Goal: Task Accomplishment & Management: Use online tool/utility

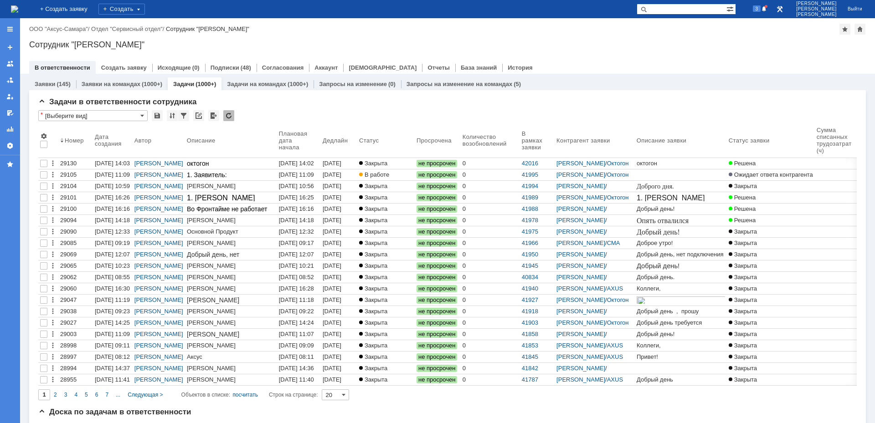
click at [289, 174] on div "[DATE] 11:09" at bounding box center [296, 174] width 35 height 7
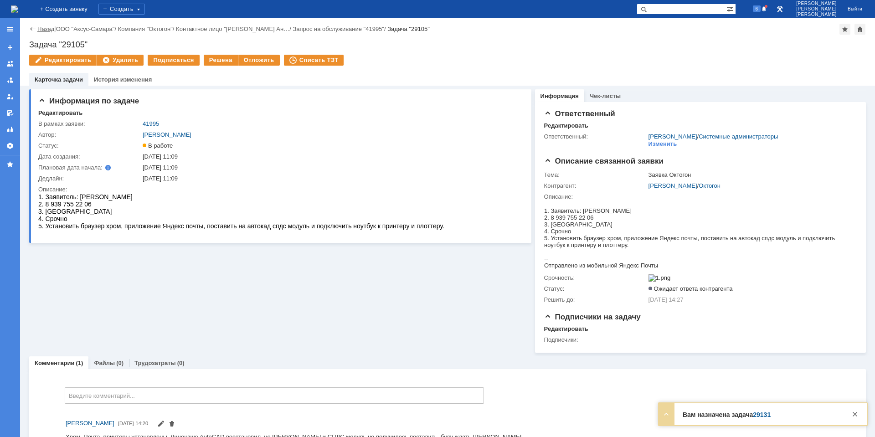
click at [43, 31] on link "Назад" at bounding box center [45, 29] width 17 height 7
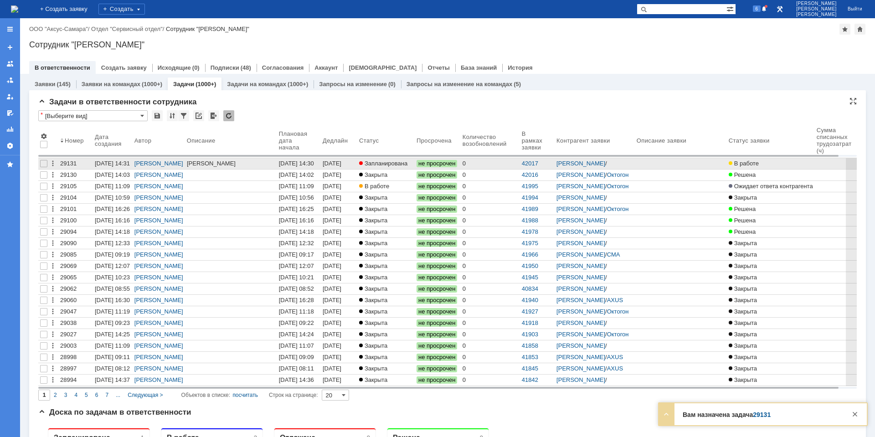
click at [319, 160] on div "[DATE] 14:30" at bounding box center [299, 163] width 40 height 7
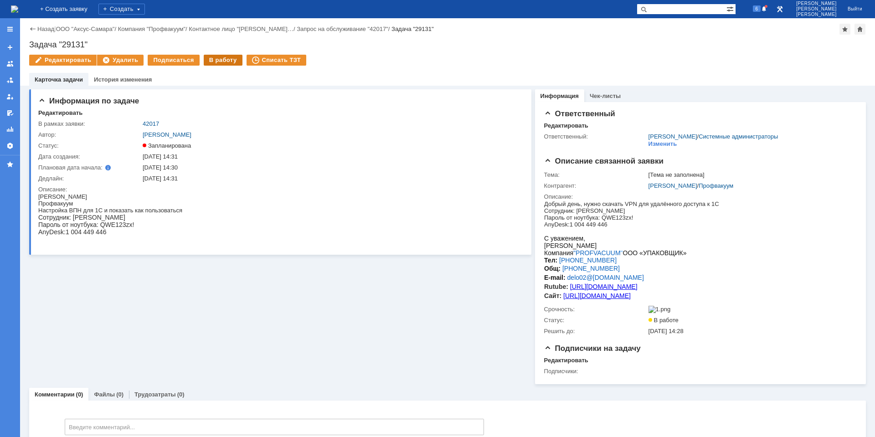
click at [211, 64] on div "В работу" at bounding box center [223, 60] width 39 height 11
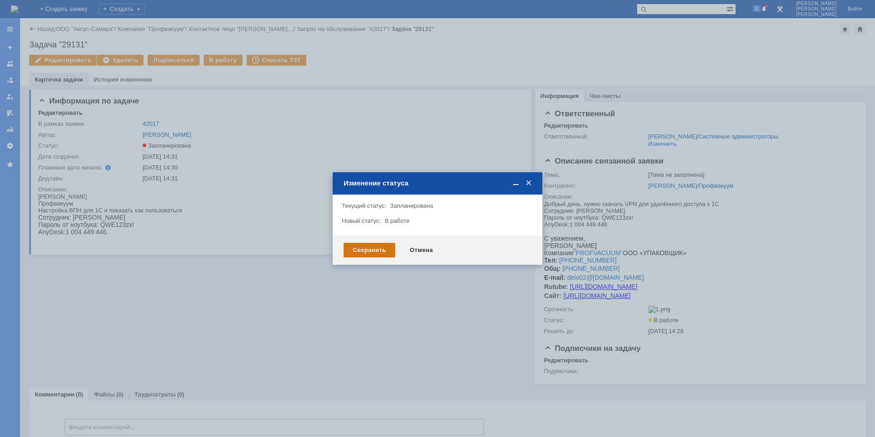
click at [346, 253] on div "Сохранить" at bounding box center [368, 250] width 51 height 15
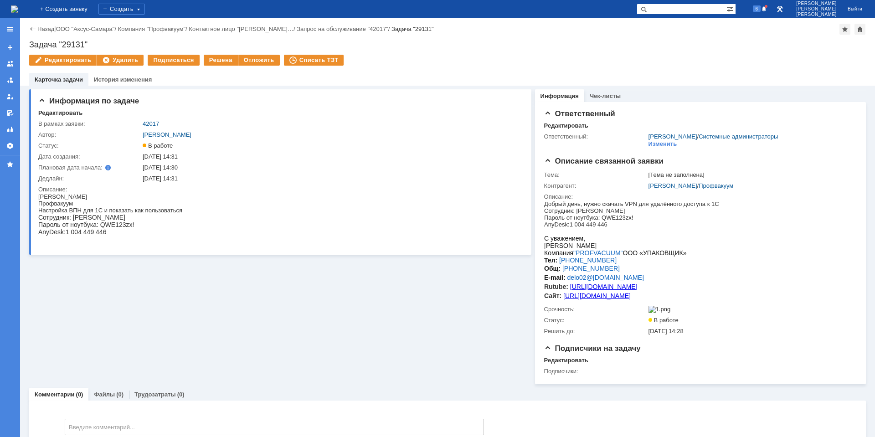
click at [18, 6] on img at bounding box center [14, 8] width 7 height 7
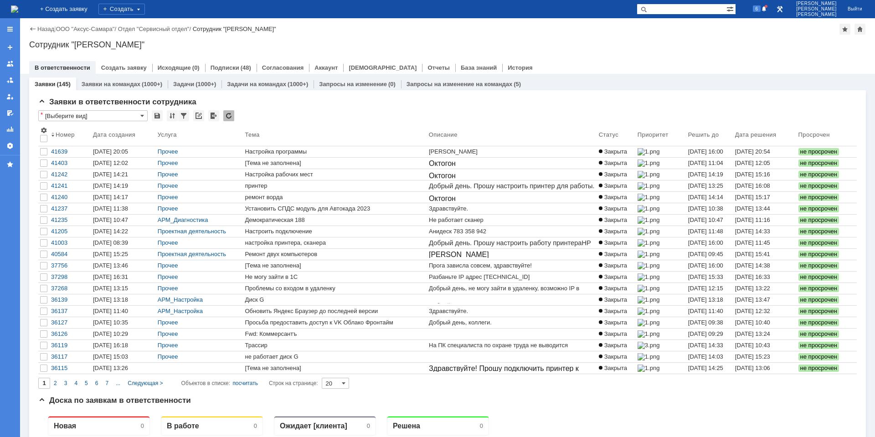
click at [679, 10] on input "text" at bounding box center [681, 9] width 90 height 11
paste input "41905"
type input "41905"
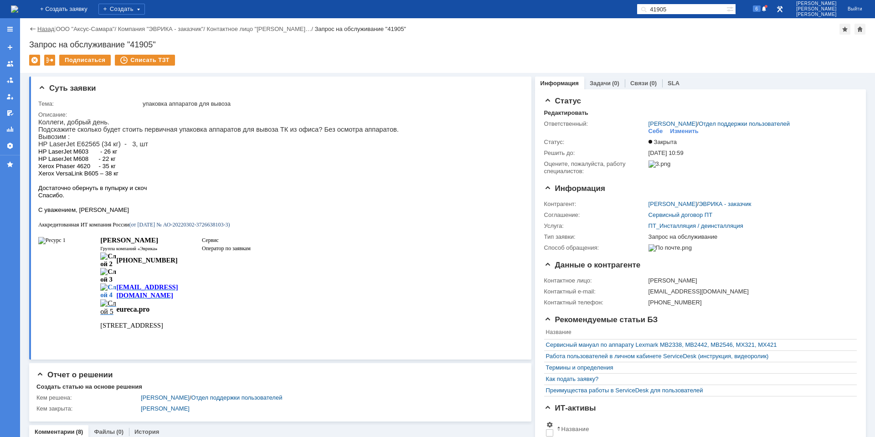
click at [49, 30] on link "Назад" at bounding box center [45, 29] width 17 height 7
